Goal: Task Accomplishment & Management: Use online tool/utility

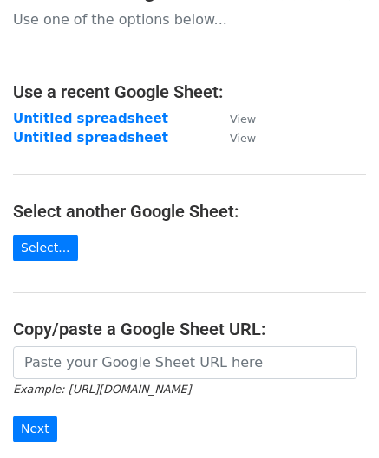
scroll to position [87, 0]
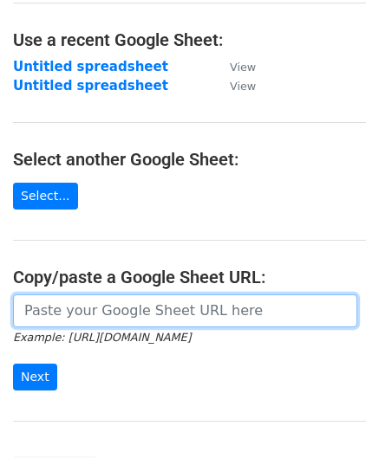
click at [69, 306] on input "url" at bounding box center [185, 311] width 344 height 33
paste input "[URL][DOMAIN_NAME]"
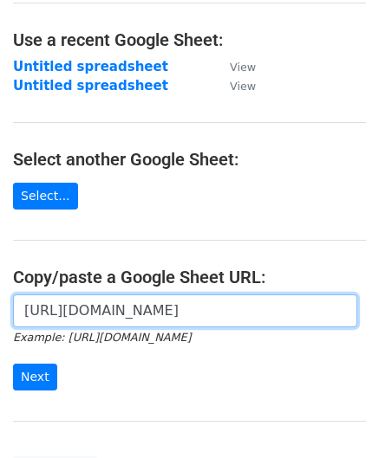
scroll to position [0, 385]
type input "[URL][DOMAIN_NAME]"
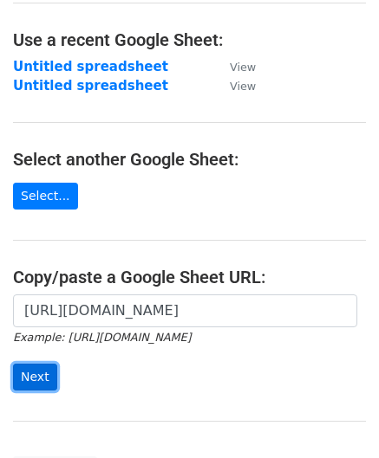
click at [38, 375] on input "Next" at bounding box center [35, 377] width 44 height 27
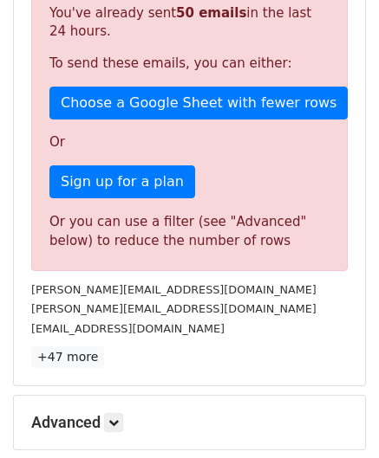
scroll to position [585, 0]
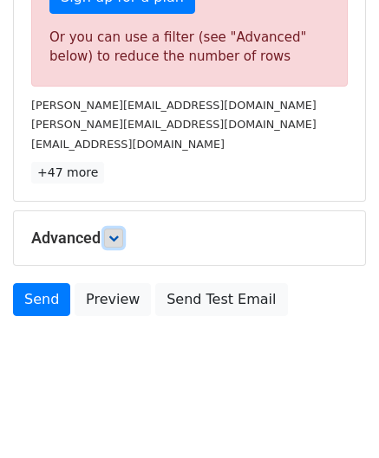
click at [118, 233] on icon at bounding box center [113, 238] width 10 height 10
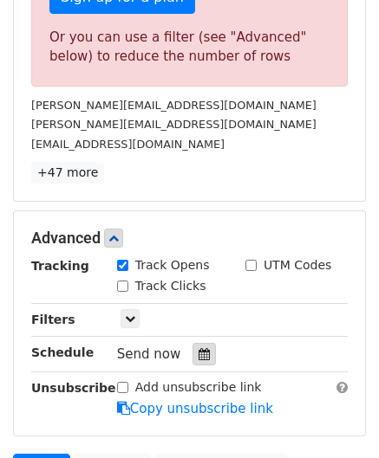
click at [192, 350] on div at bounding box center [203, 354] width 23 height 23
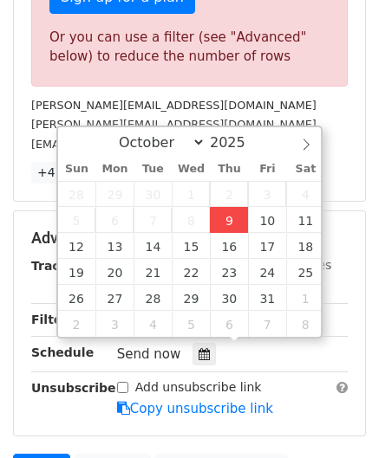
type input "[DATE] 12:00"
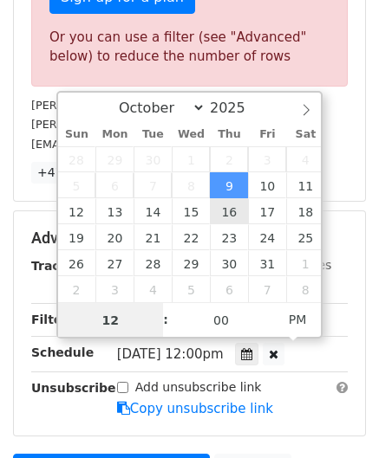
paste input "8"
type input "8"
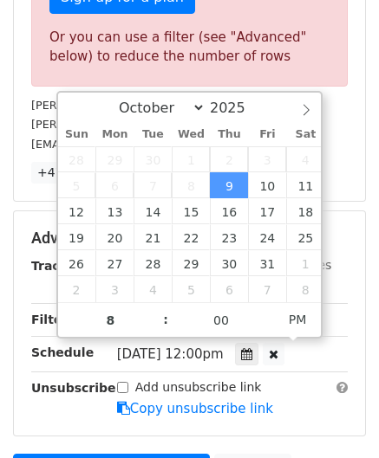
type input "[DATE] 20:00"
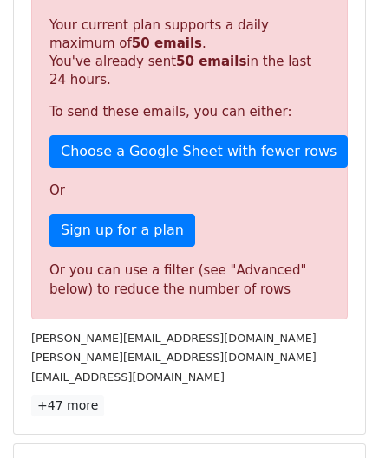
scroll to position [630, 0]
